Goal: Check status: Check status

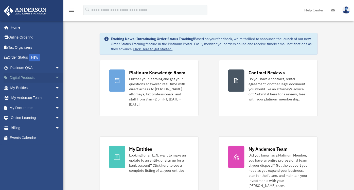
click at [55, 78] on span "arrow_drop_down" at bounding box center [60, 78] width 10 height 10
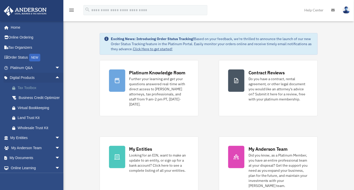
click at [31, 88] on div "Tax Toolbox" at bounding box center [40, 88] width 44 height 6
click at [22, 46] on link "Tax Organizers" at bounding box center [36, 47] width 64 height 10
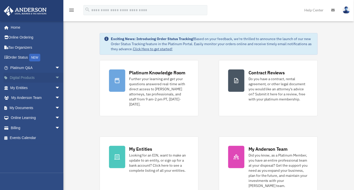
click at [55, 77] on span "arrow_drop_down" at bounding box center [60, 78] width 10 height 10
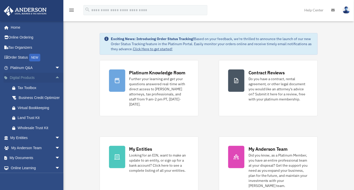
click at [55, 77] on span "arrow_drop_up" at bounding box center [60, 78] width 10 height 10
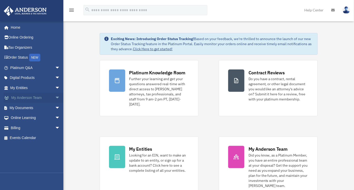
click at [55, 96] on span "arrow_drop_down" at bounding box center [60, 98] width 10 height 10
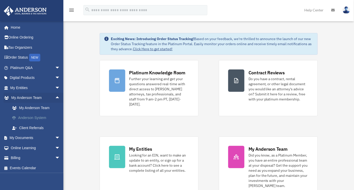
click at [32, 116] on link "Anderson System" at bounding box center [37, 118] width 61 height 10
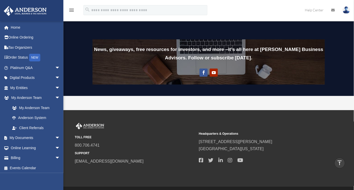
scroll to position [410, 0]
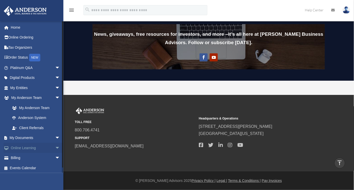
click at [55, 145] on span "arrow_drop_down" at bounding box center [60, 148] width 10 height 10
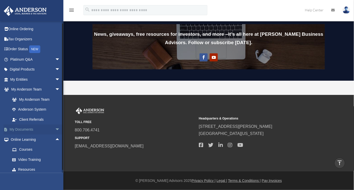
scroll to position [31, 0]
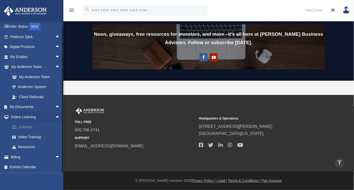
click at [28, 126] on link "Courses" at bounding box center [37, 127] width 61 height 10
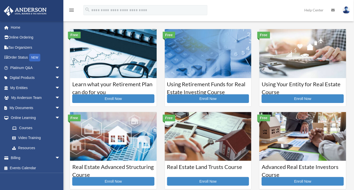
scroll to position [169, 0]
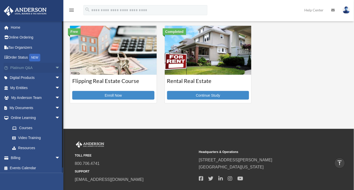
click at [55, 68] on span "arrow_drop_down" at bounding box center [60, 68] width 10 height 10
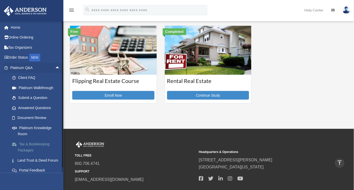
click at [31, 145] on link "Tax & Bookkeeping Packages" at bounding box center [37, 147] width 61 height 16
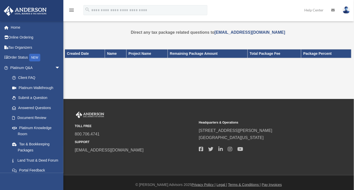
click at [148, 82] on div "Tax Package date_range Published on Last updated [DATE] [DATE] by [PERSON_NAME]…" at bounding box center [208, 54] width 287 height 62
click at [37, 37] on link "Online Ordering" at bounding box center [36, 37] width 64 height 10
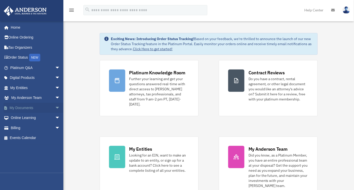
click at [49, 107] on link "My Documents arrow_drop_down" at bounding box center [36, 108] width 64 height 10
click at [55, 108] on span "arrow_drop_down" at bounding box center [60, 108] width 10 height 10
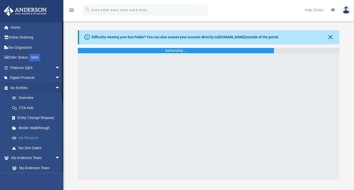
click at [24, 136] on link "My Blueprint" at bounding box center [37, 138] width 61 height 10
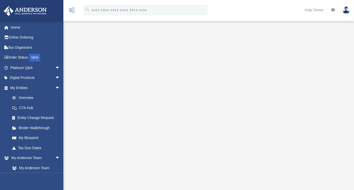
click at [72, 13] on div "menu" at bounding box center [71, 10] width 16 height 13
click at [72, 9] on icon "menu" at bounding box center [71, 10] width 6 height 6
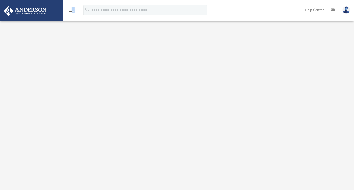
click at [72, 9] on icon "menu" at bounding box center [71, 10] width 6 height 6
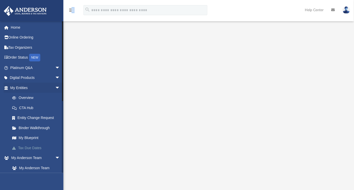
click at [29, 147] on link "Tax Due Dates" at bounding box center [37, 148] width 61 height 10
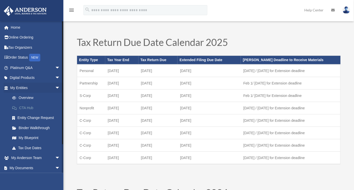
click at [29, 108] on link "CTA Hub" at bounding box center [37, 108] width 61 height 10
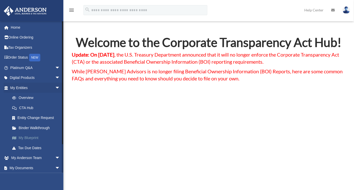
click at [23, 136] on link "My Blueprint" at bounding box center [37, 138] width 61 height 10
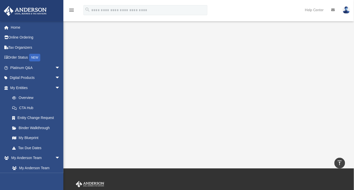
scroll to position [78, 0]
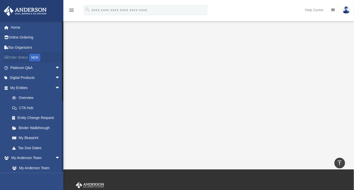
click at [22, 56] on link "Order Status NEW" at bounding box center [36, 58] width 64 height 10
